Goal: Task Accomplishment & Management: Manage account settings

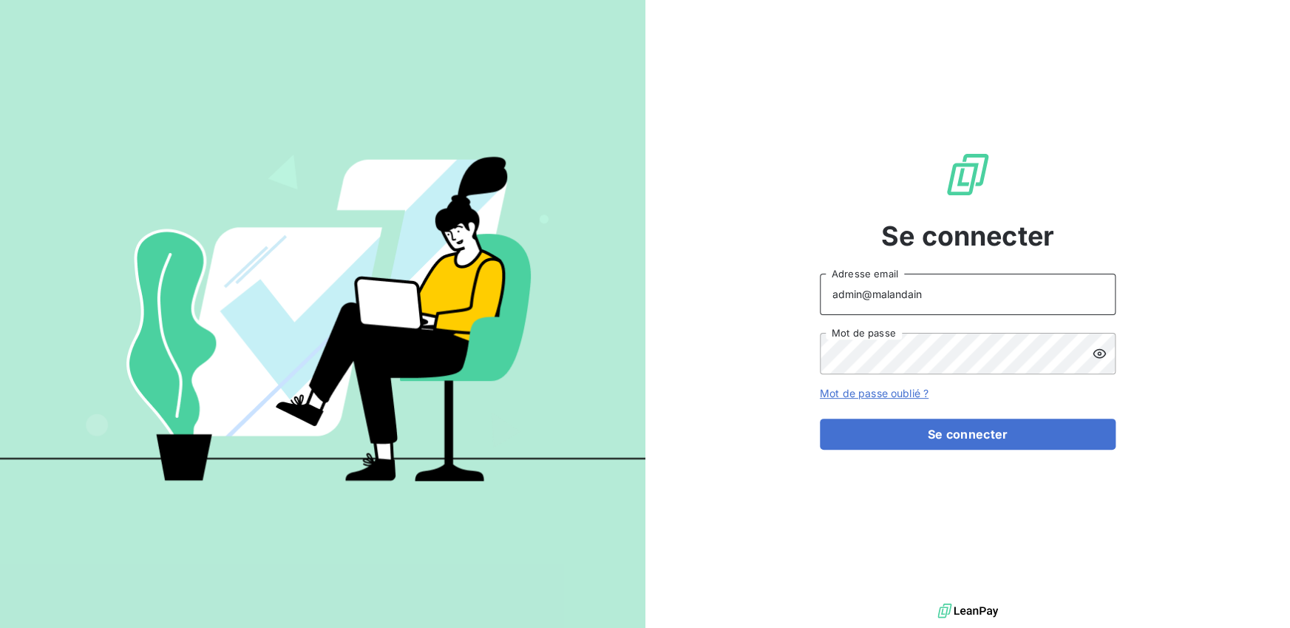
click at [954, 297] on input "admin@malandain" at bounding box center [968, 294] width 296 height 41
type input "admin@talenzalteisnormandieseine"
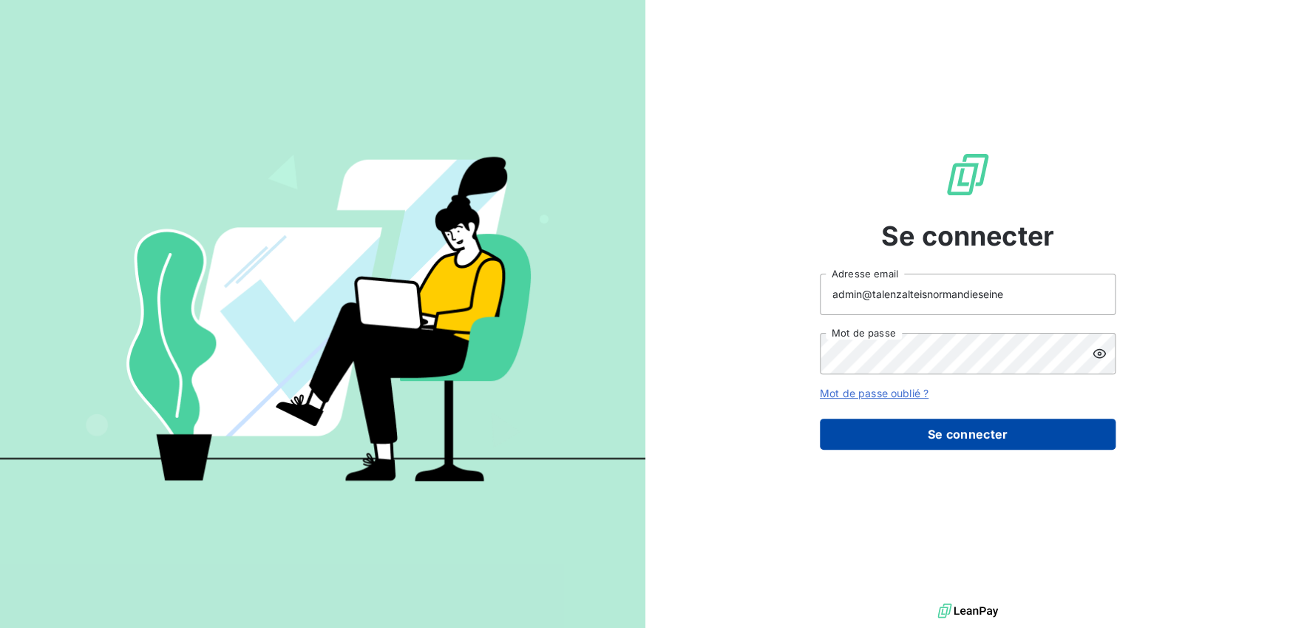
click at [964, 438] on button "Se connecter" at bounding box center [968, 434] width 296 height 31
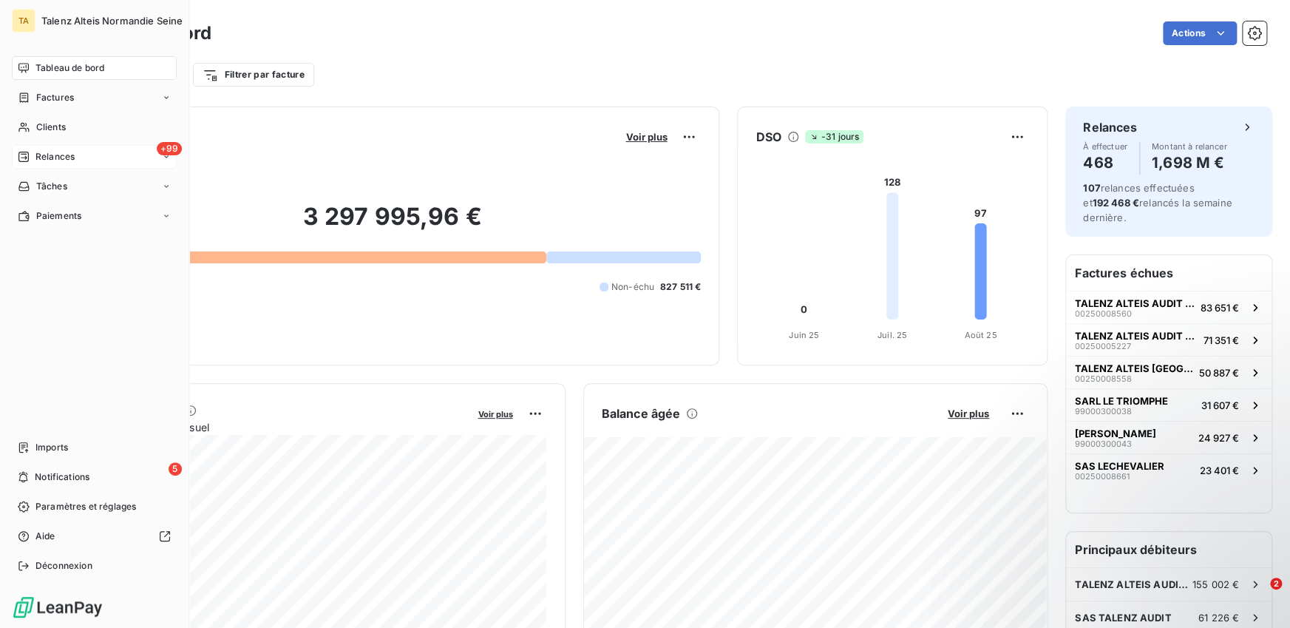
click at [37, 166] on div "+99 Relances" at bounding box center [94, 157] width 165 height 24
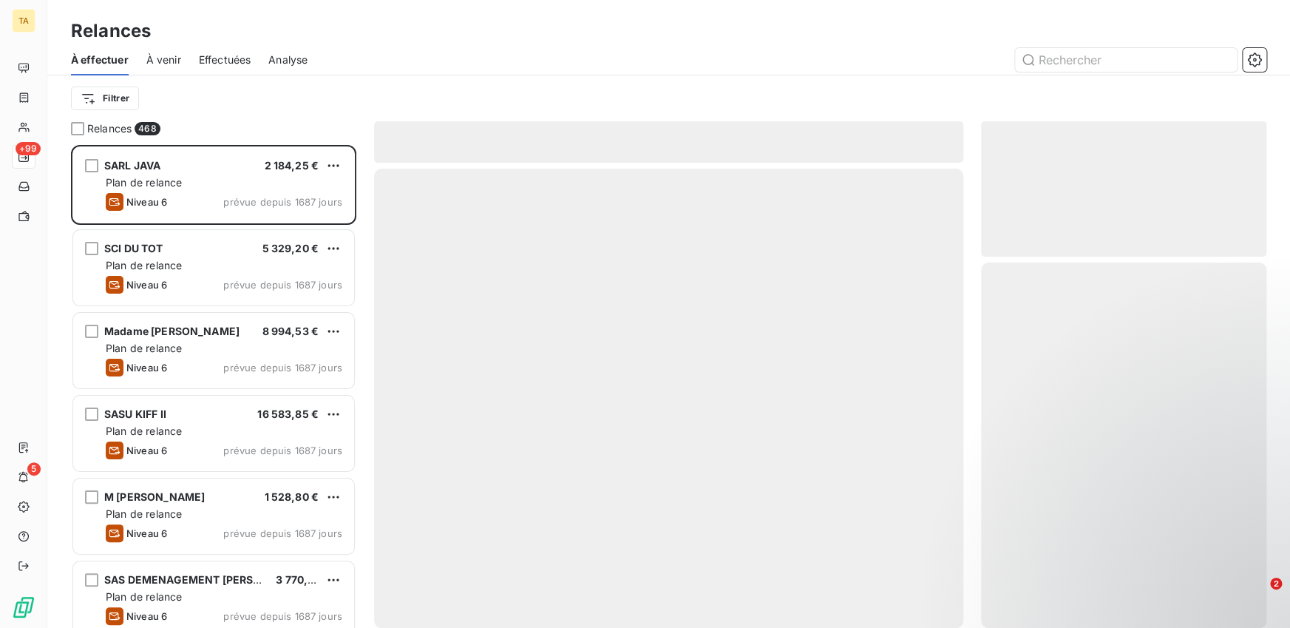
scroll to position [483, 285]
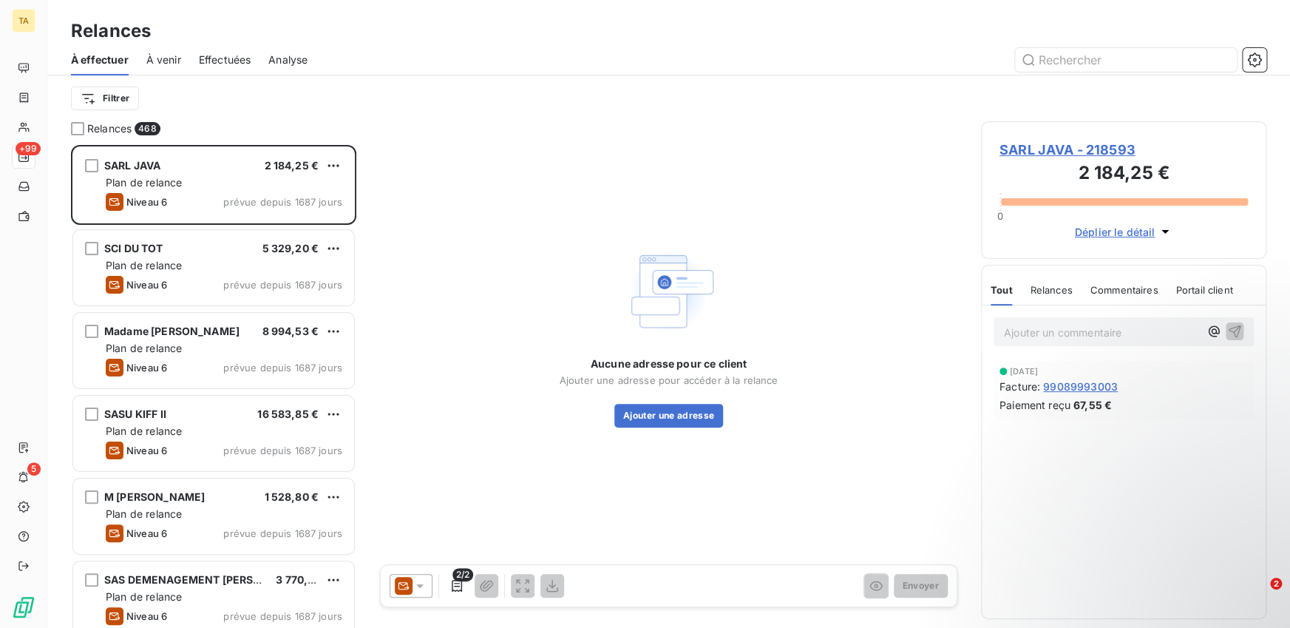
click at [218, 62] on span "Effectuées" at bounding box center [225, 60] width 53 height 15
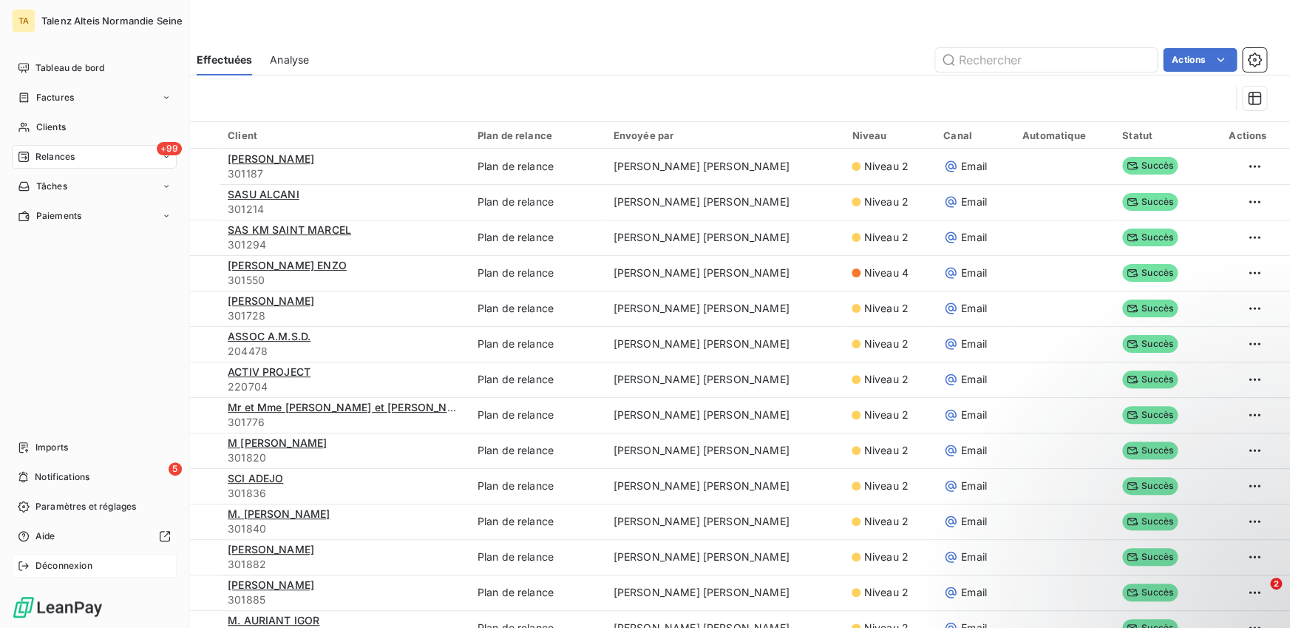
click at [24, 564] on icon at bounding box center [24, 566] width 12 height 12
